Goal: Navigation & Orientation: Find specific page/section

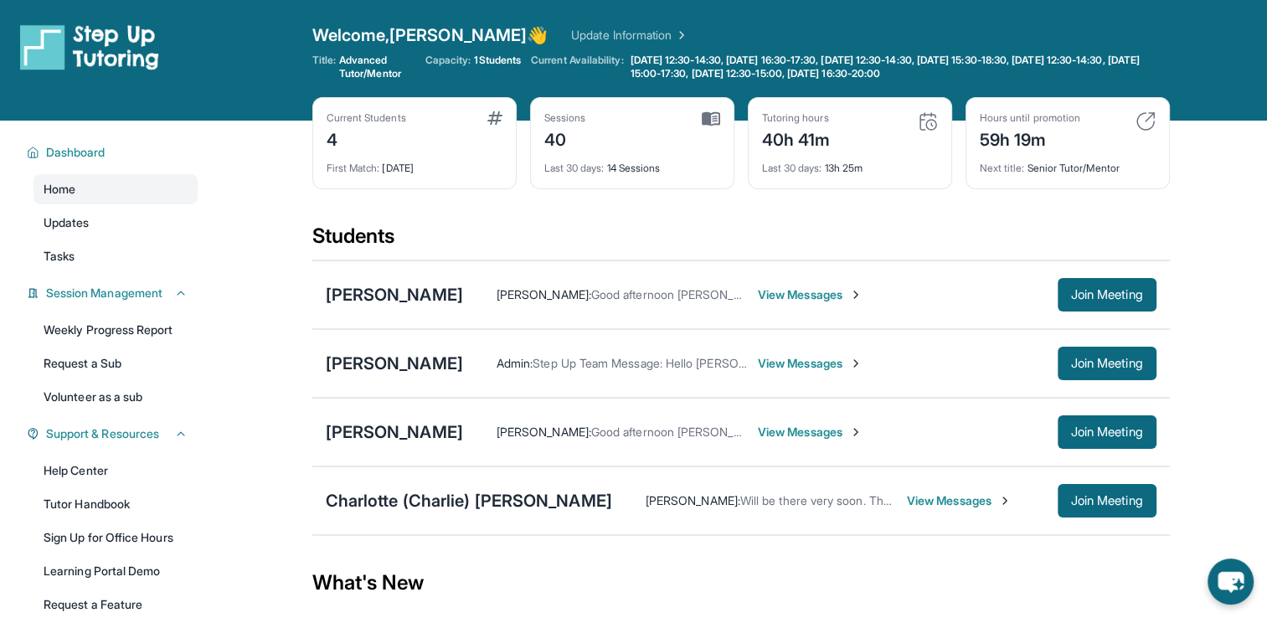
click at [770, 229] on div "Students" at bounding box center [740, 241] width 857 height 37
